Goal: Information Seeking & Learning: Learn about a topic

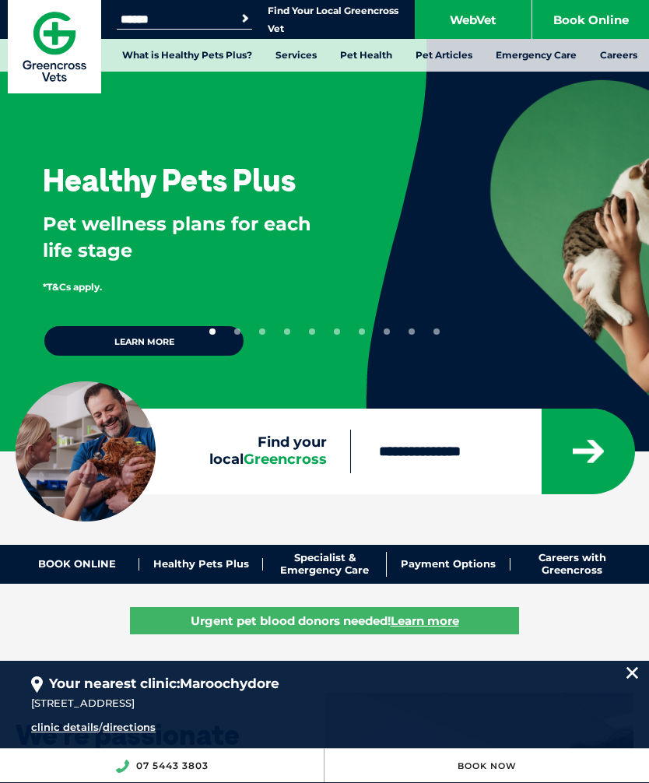
click at [453, 449] on input "Find your local Greencross" at bounding box center [445, 451] width 190 height 44
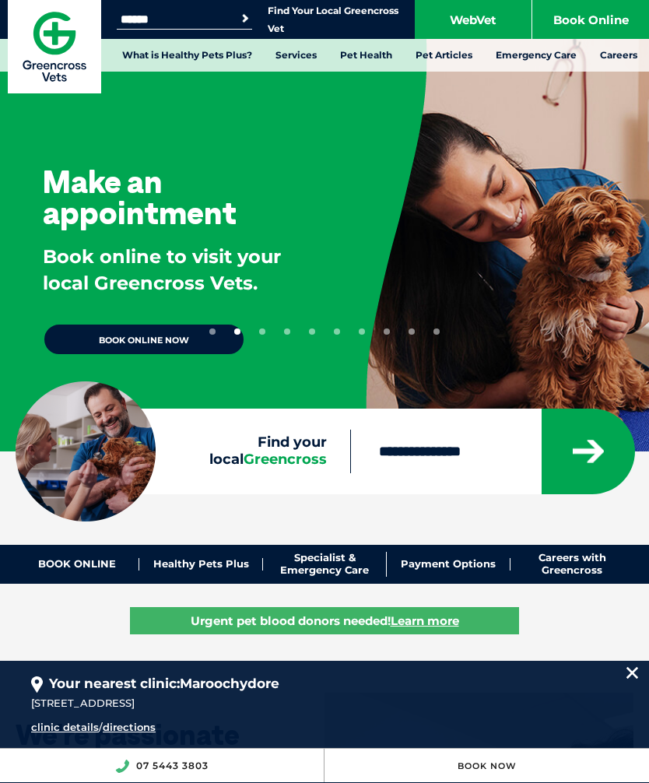
click at [417, 448] on input "Find your local Greencross" at bounding box center [445, 451] width 190 height 44
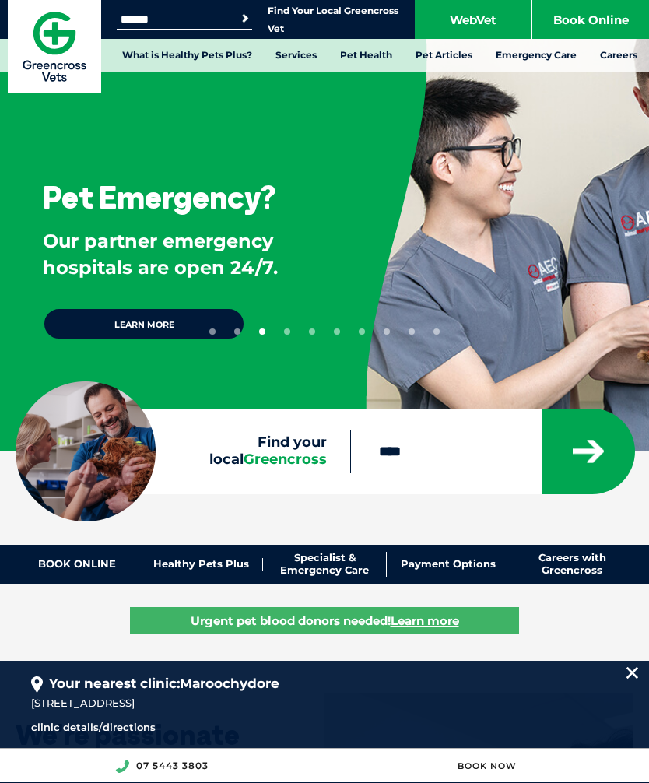
type input "****"
click at [589, 447] on icon "submit" at bounding box center [588, 451] width 31 height 23
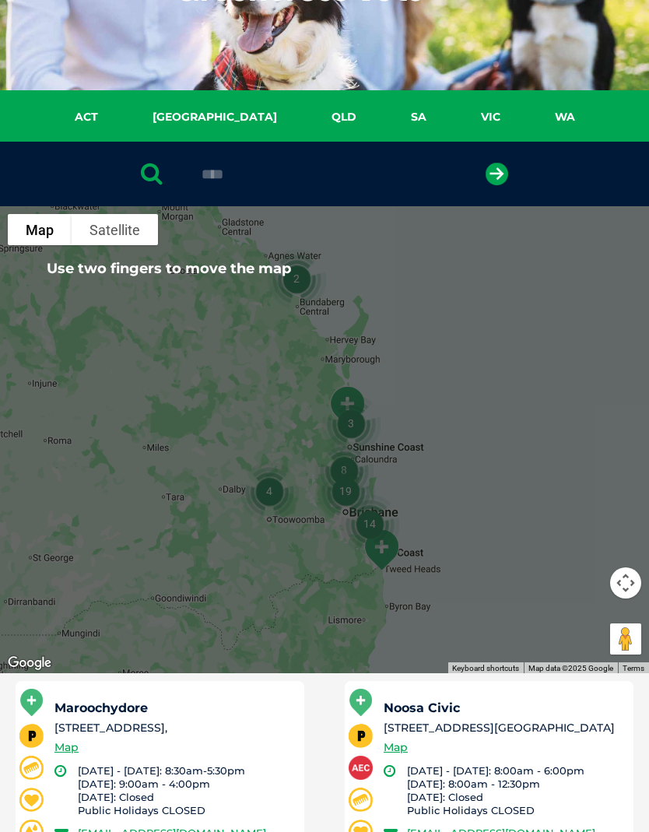
scroll to position [174, 0]
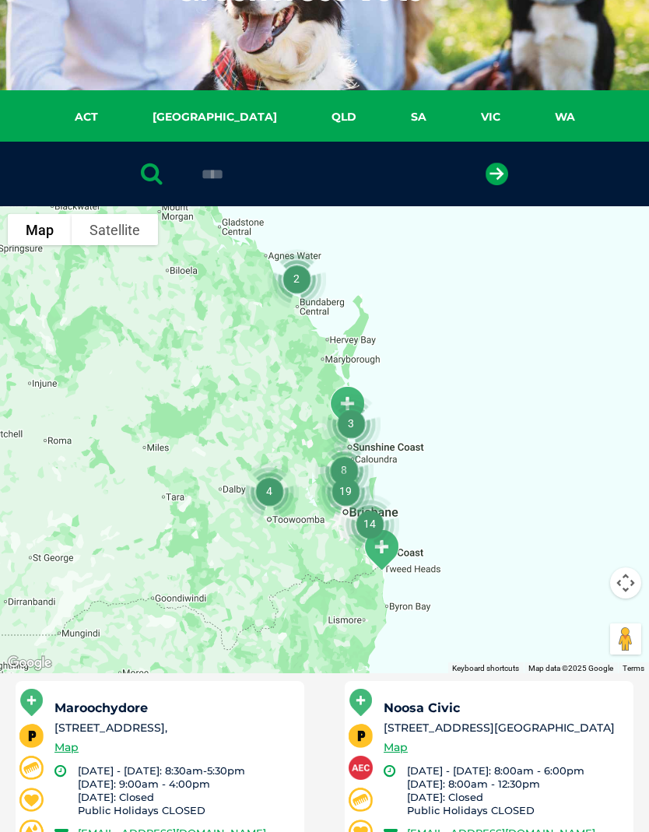
click at [183, 723] on li "[STREET_ADDRESS]," at bounding box center [172, 728] width 236 height 16
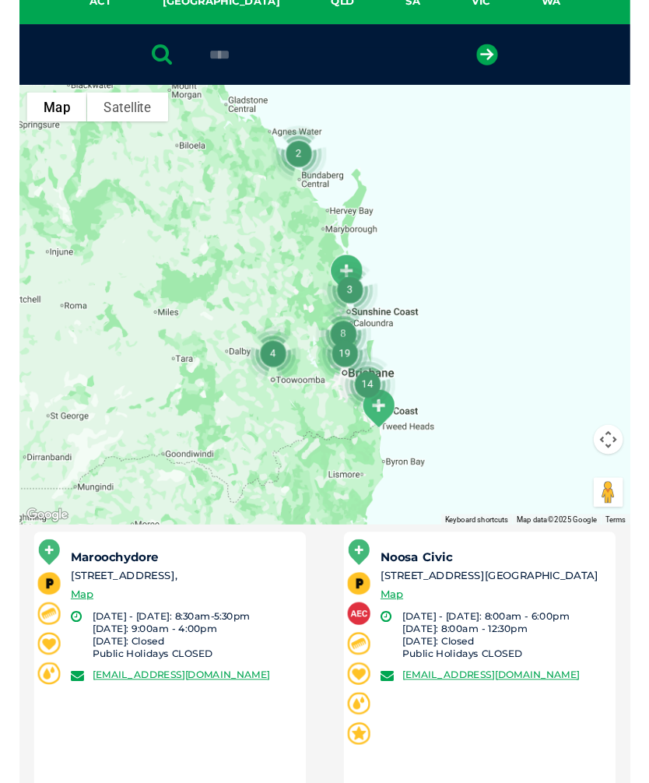
scroll to position [0, 0]
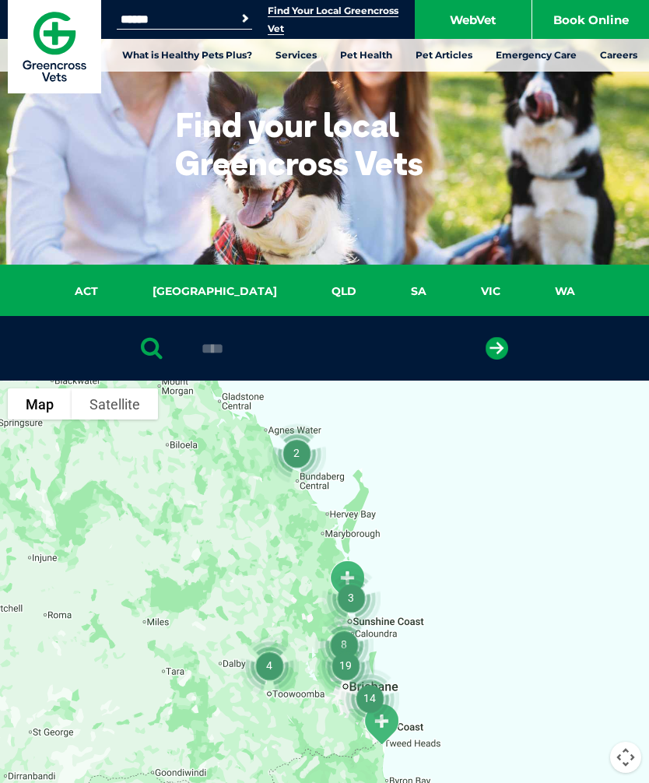
click at [59, 270] on link "Vaccinations" at bounding box center [44, 271] width 65 height 13
